Goal: Transaction & Acquisition: Download file/media

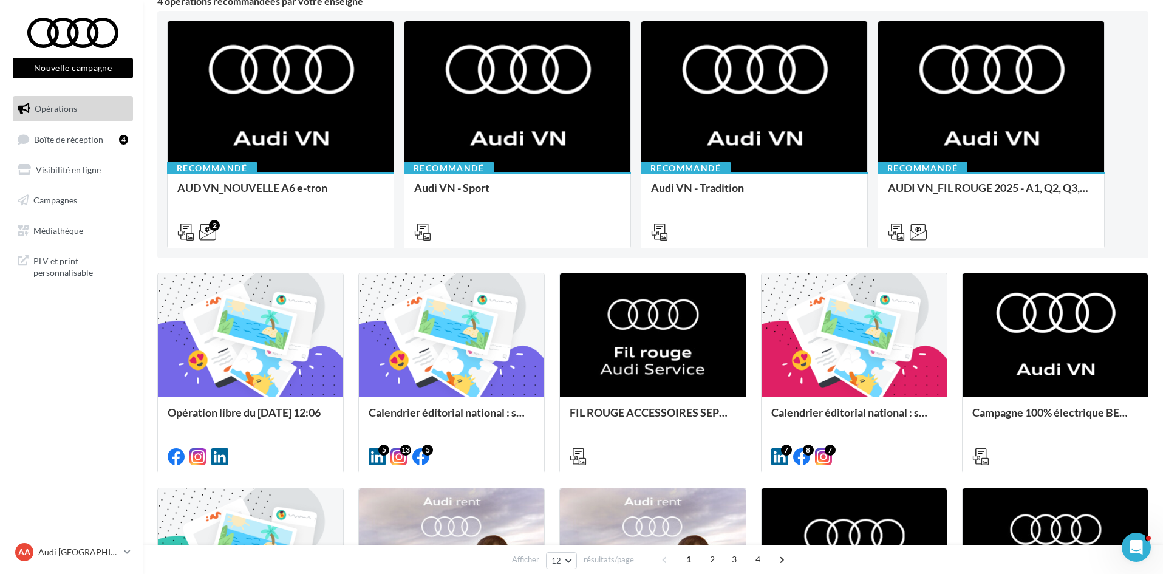
scroll to position [121, 0]
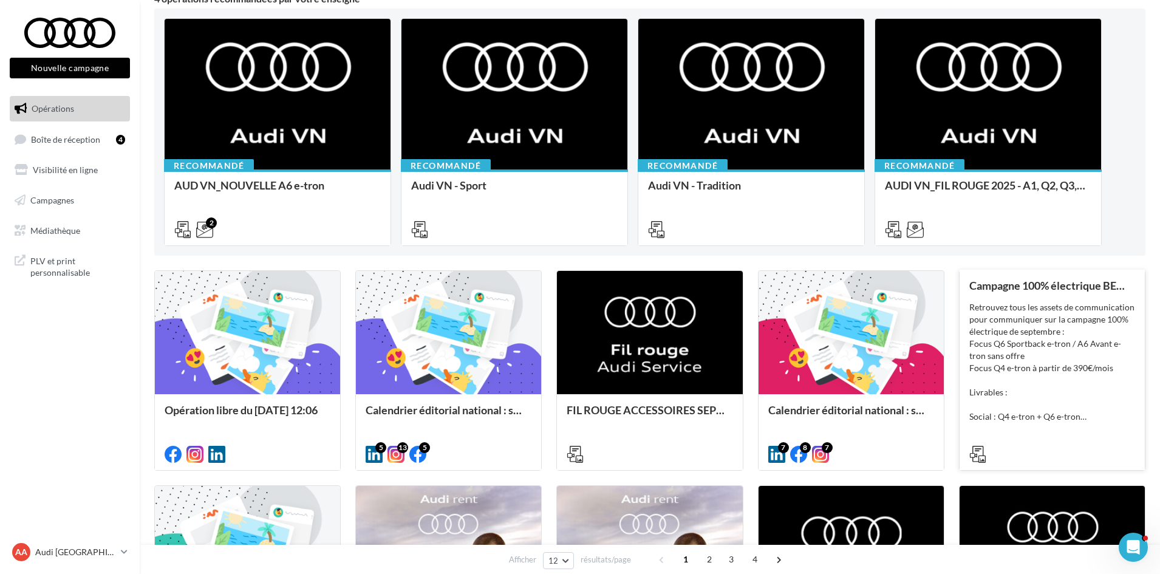
click at [1082, 330] on div "Retrouvez tous les assets de communication pour communiquer sur la campagne 100…" at bounding box center [1052, 361] width 166 height 121
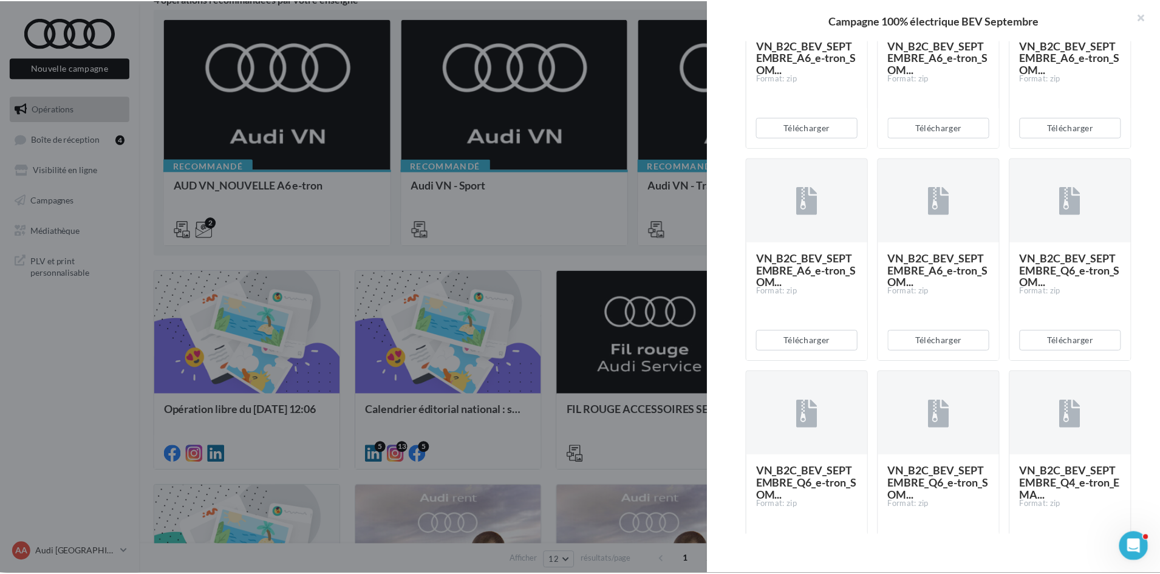
scroll to position [1640, 0]
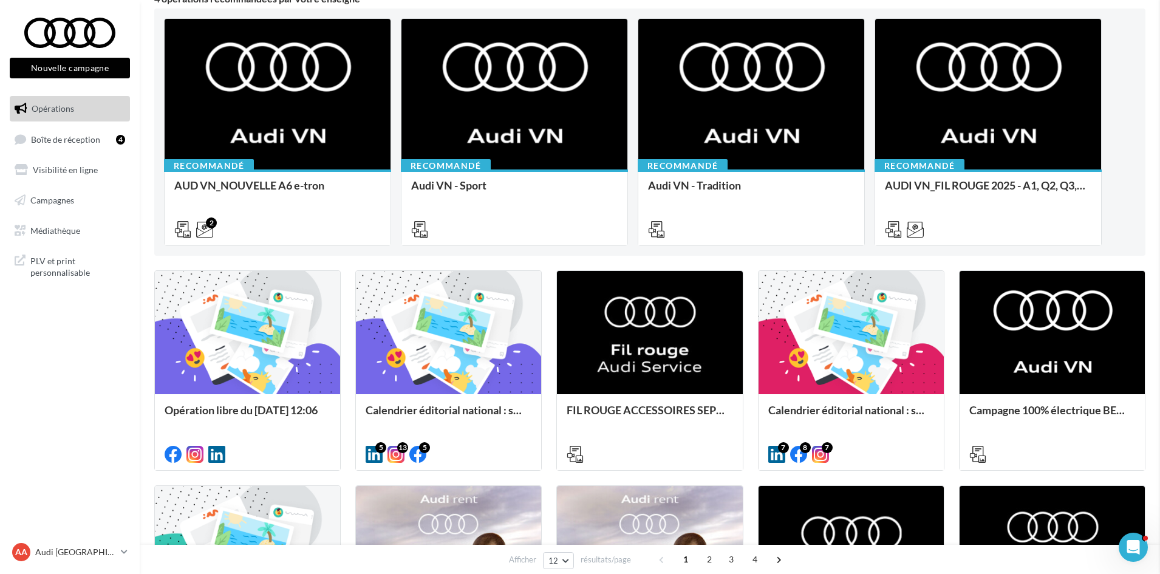
click at [44, 240] on link "Médiathèque" at bounding box center [69, 231] width 125 height 26
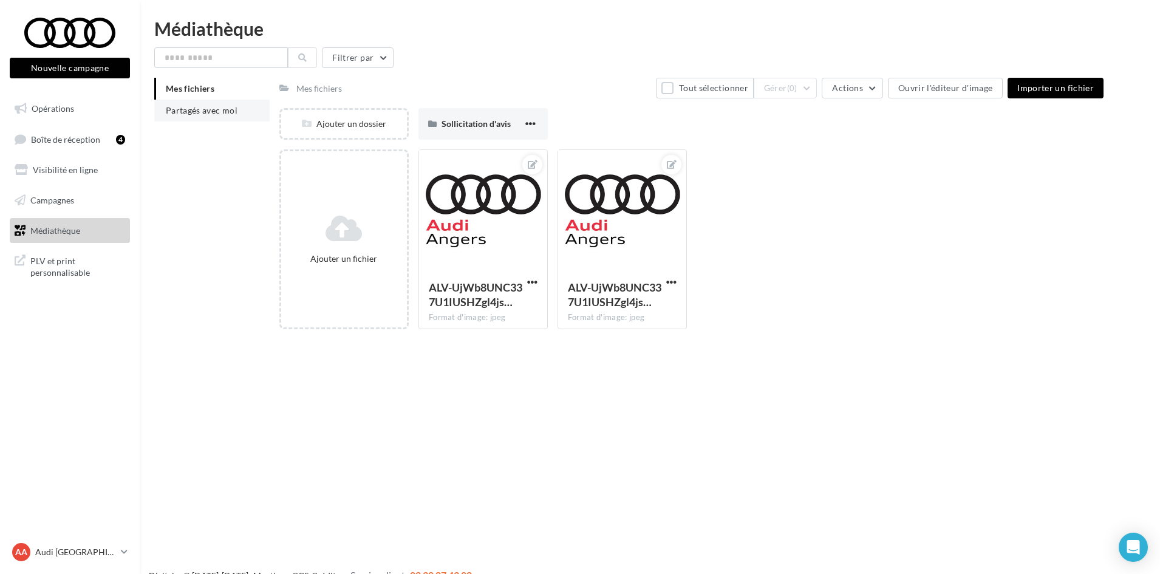
click at [256, 112] on li "Partagés avec moi" at bounding box center [211, 111] width 115 height 22
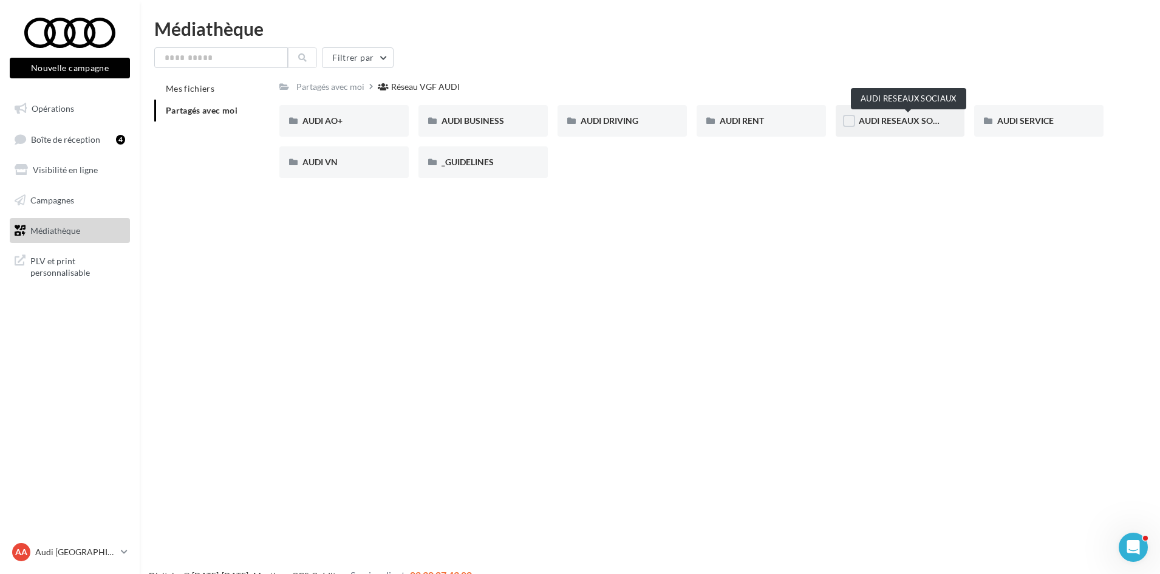
click at [933, 124] on span "AUDI RESEAUX SOCIAUX" at bounding box center [909, 120] width 100 height 10
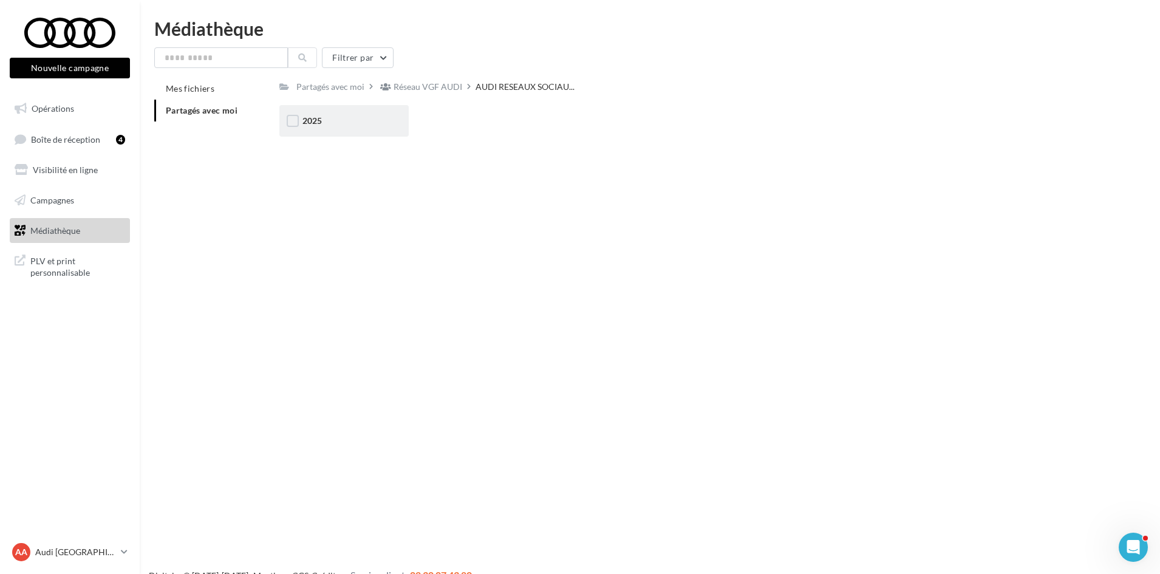
click at [345, 107] on div "2025" at bounding box center [343, 121] width 129 height 32
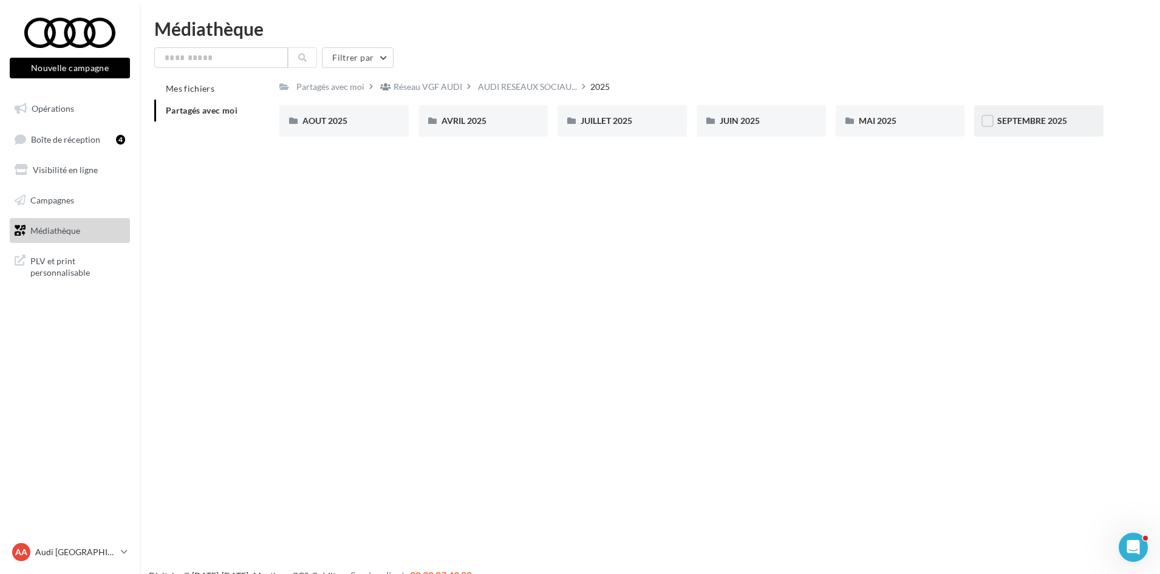
click at [1075, 114] on div "SEPTEMBRE 2025" at bounding box center [1038, 121] width 129 height 32
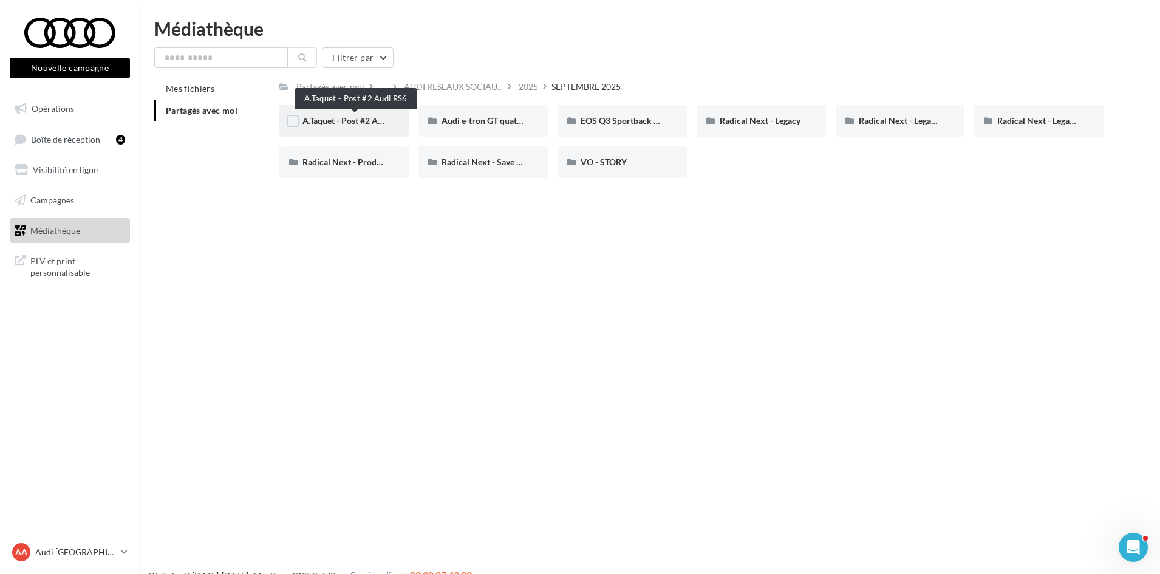
click at [374, 115] on span "A.Taquet - Post #2 Audi RS6" at bounding box center [354, 120] width 104 height 10
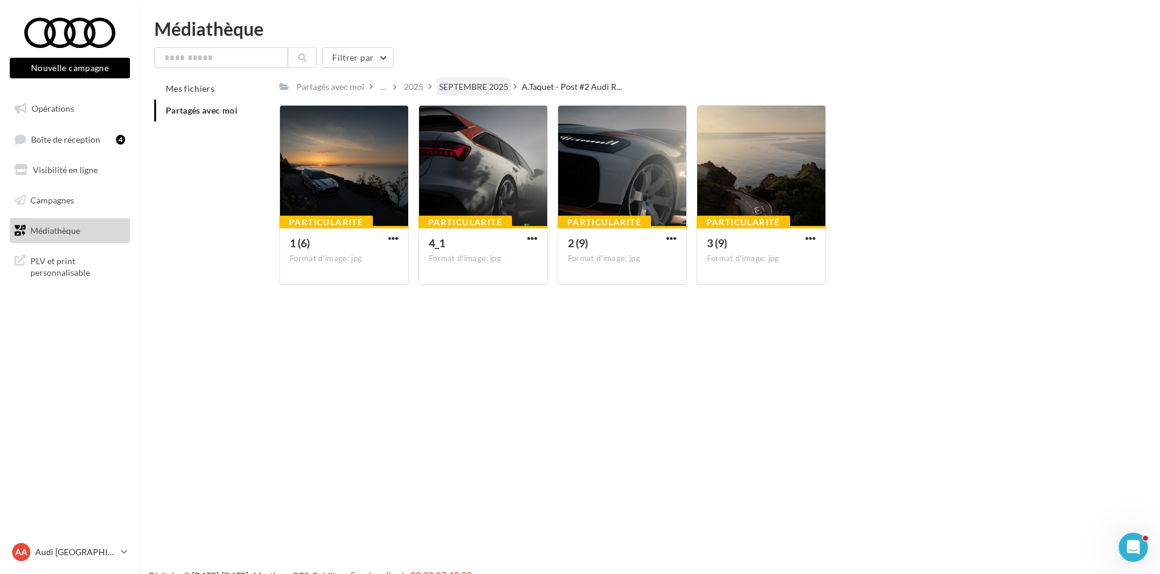
click at [483, 88] on div "SEPTEMBRE 2025" at bounding box center [473, 87] width 69 height 12
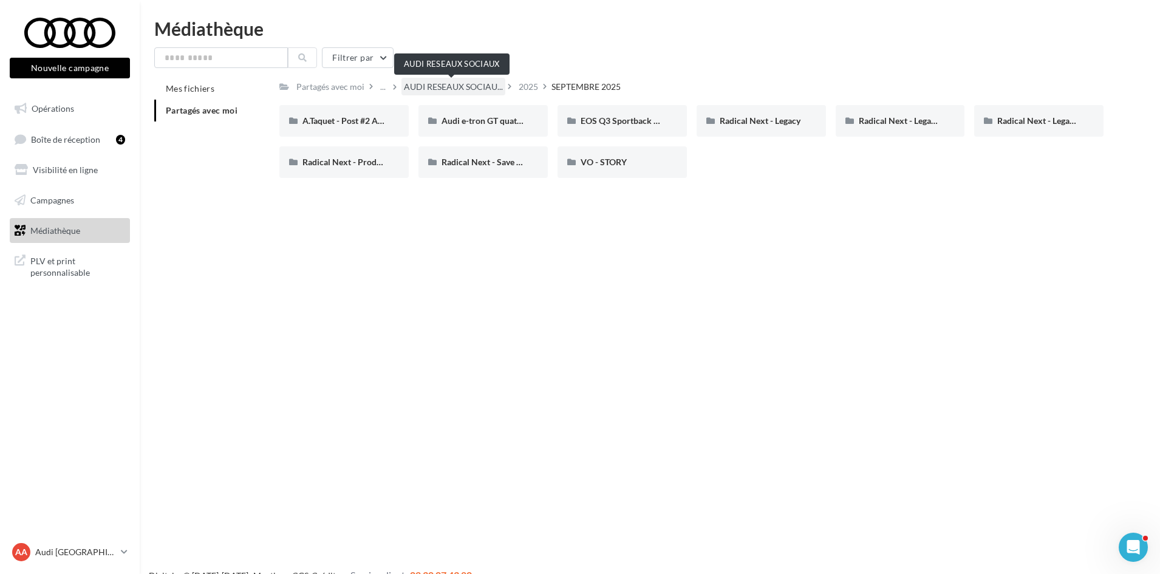
click at [465, 81] on span "AUDI RESEAUX SOCIAU..." at bounding box center [453, 87] width 99 height 12
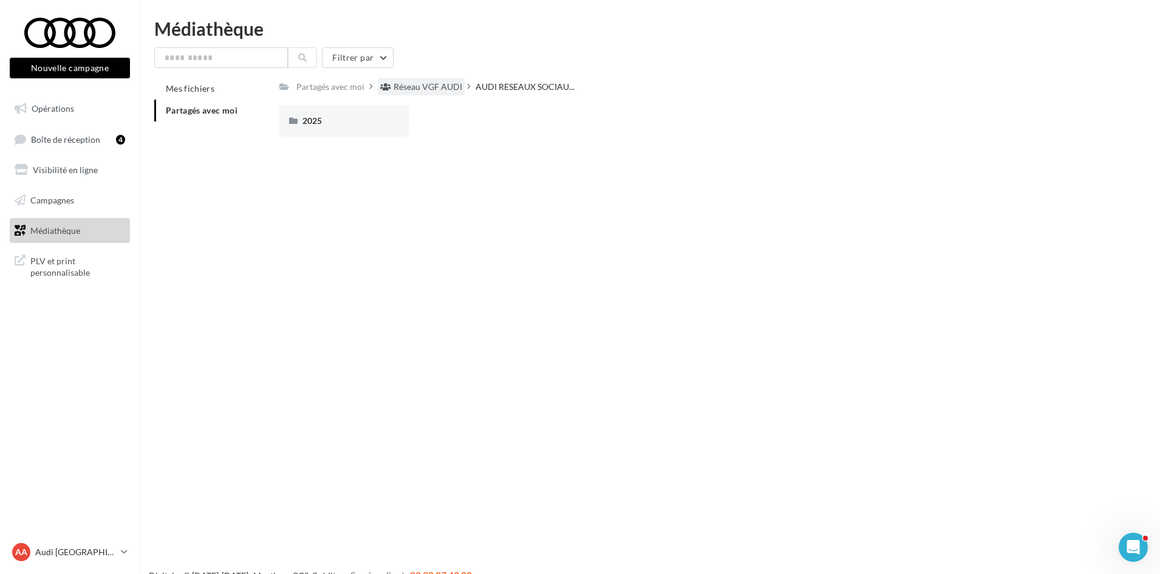
click at [404, 87] on div "Réseau VGF AUDI" at bounding box center [428, 87] width 69 height 12
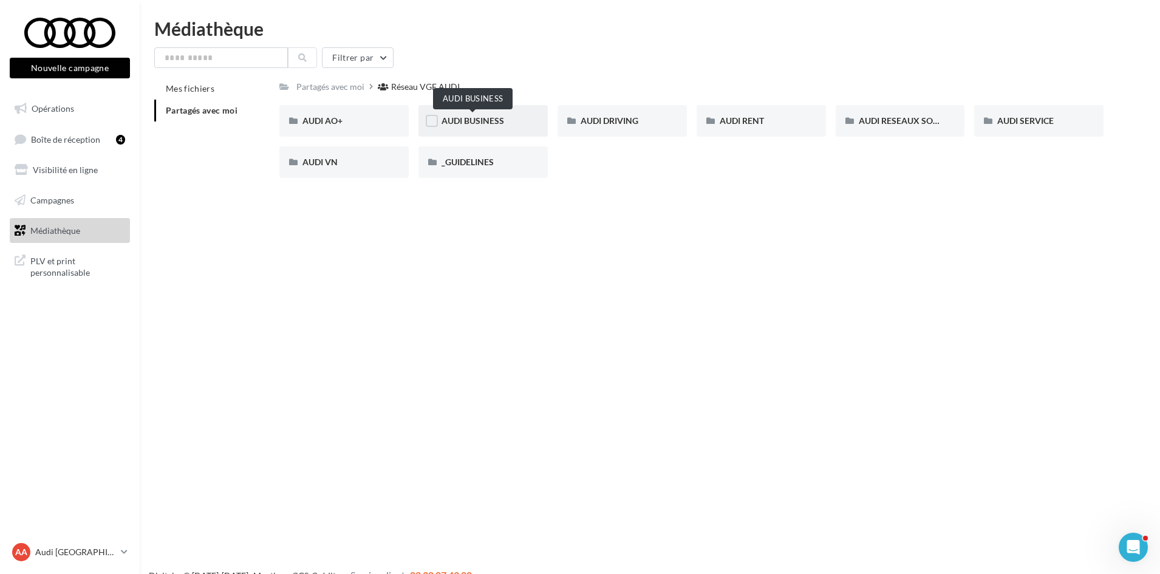
click at [482, 117] on span "AUDI BUSINESS" at bounding box center [472, 120] width 63 height 10
click at [431, 90] on div "Réseau VGF AUDI" at bounding box center [428, 87] width 69 height 12
click at [317, 160] on span "AUDI VN" at bounding box center [319, 162] width 35 height 10
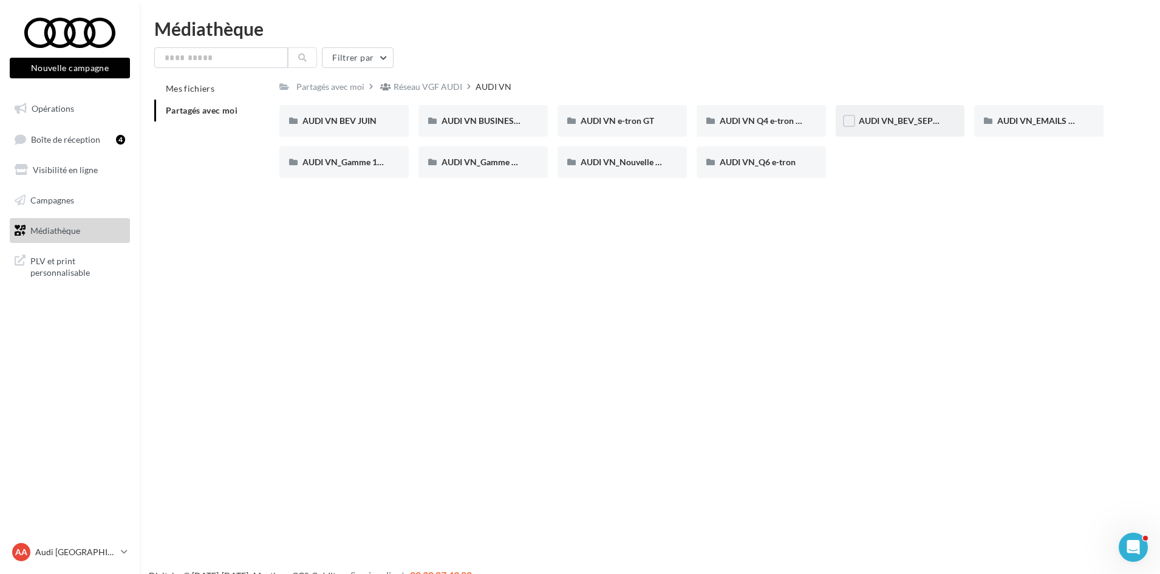
click at [898, 127] on div "AUDI VN_BEV_SEPTEMBRE" at bounding box center [900, 121] width 83 height 12
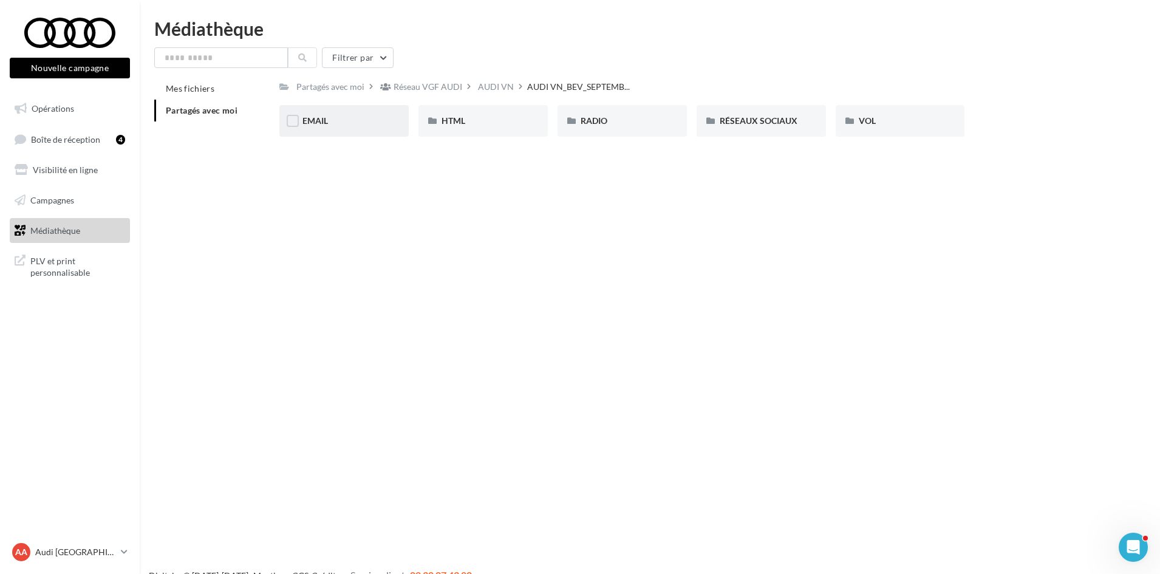
click at [351, 126] on div "EMAIL" at bounding box center [343, 121] width 83 height 12
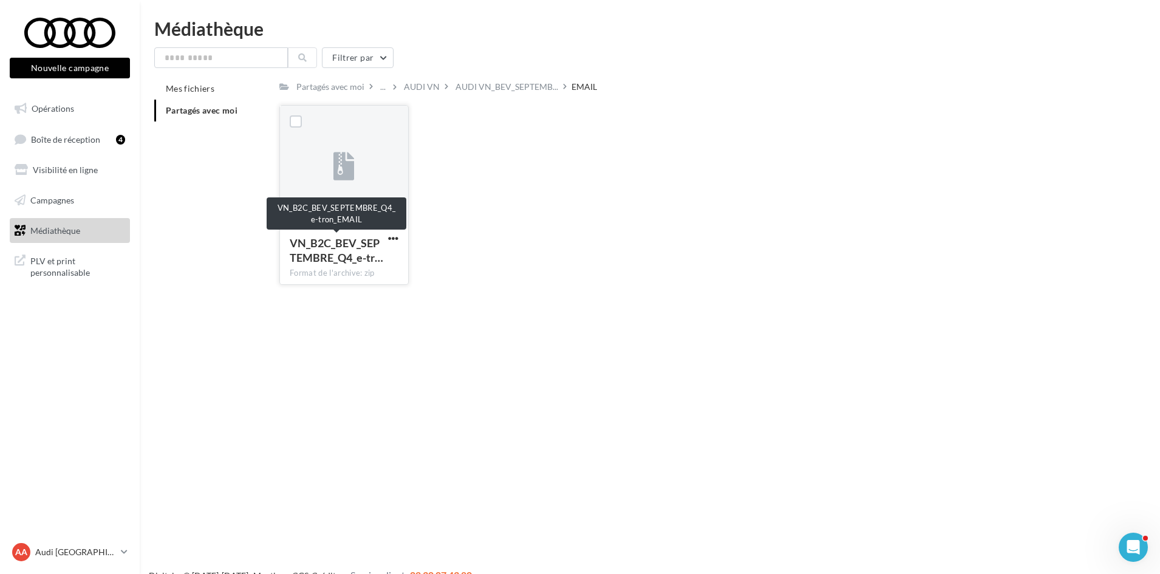
click at [383, 237] on div "VN_B2C_BEV_SEPTEMBRE_Q4_e-tr…" at bounding box center [337, 250] width 94 height 29
click at [386, 236] on button "button" at bounding box center [393, 239] width 15 height 12
click at [378, 256] on button "Télécharger" at bounding box center [339, 263] width 121 height 32
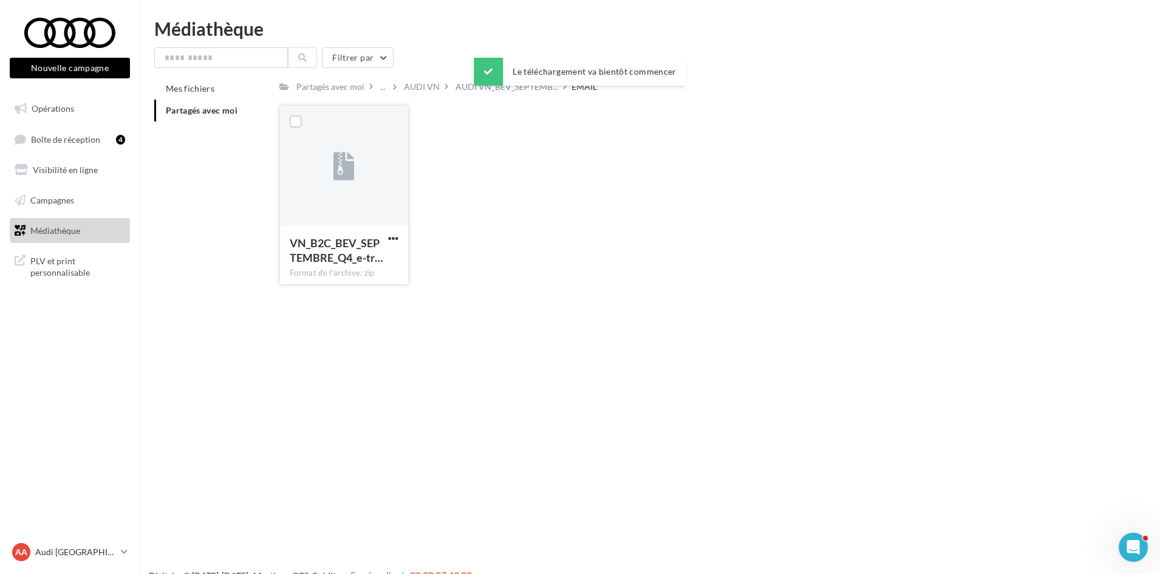
click at [812, 355] on div "Nouvelle campagne Nouvelle campagne Opérations Boîte de réception 4 Visibilité …" at bounding box center [580, 306] width 1160 height 574
